Goal: Information Seeking & Learning: Learn about a topic

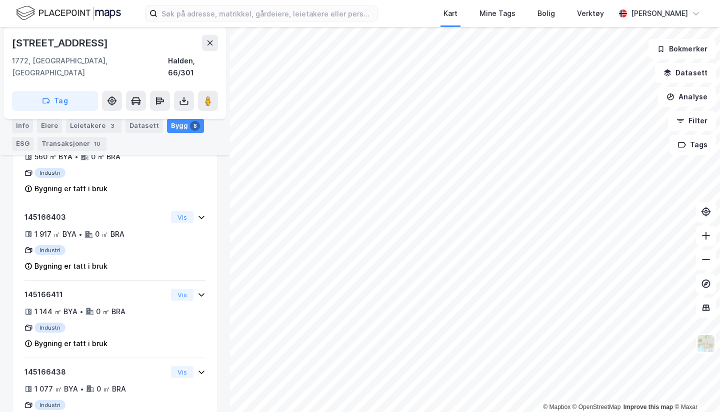
scroll to position [403, 0]
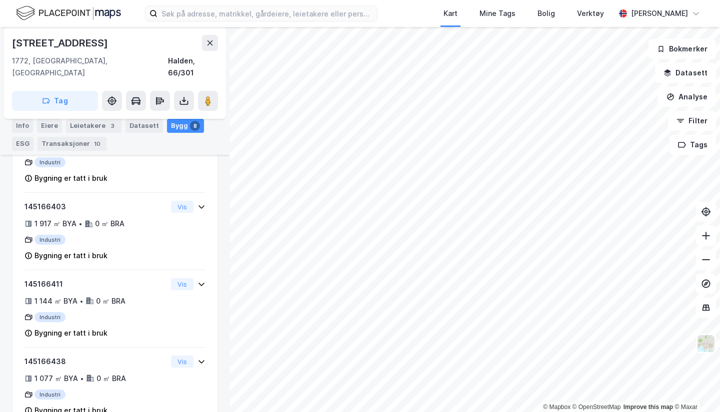
scroll to position [32, 0]
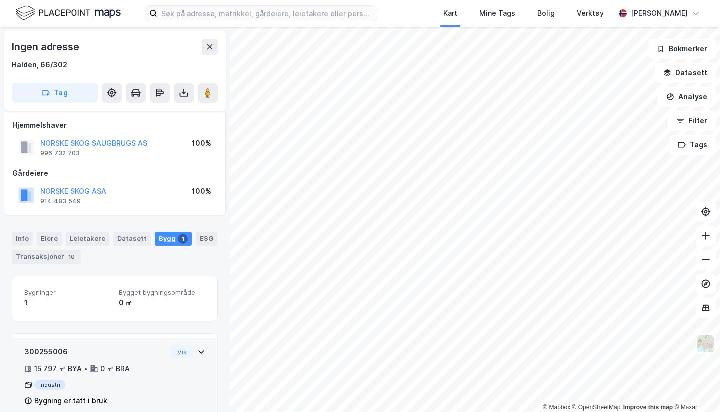
scroll to position [19, 0]
